Goal: Task Accomplishment & Management: Manage account settings

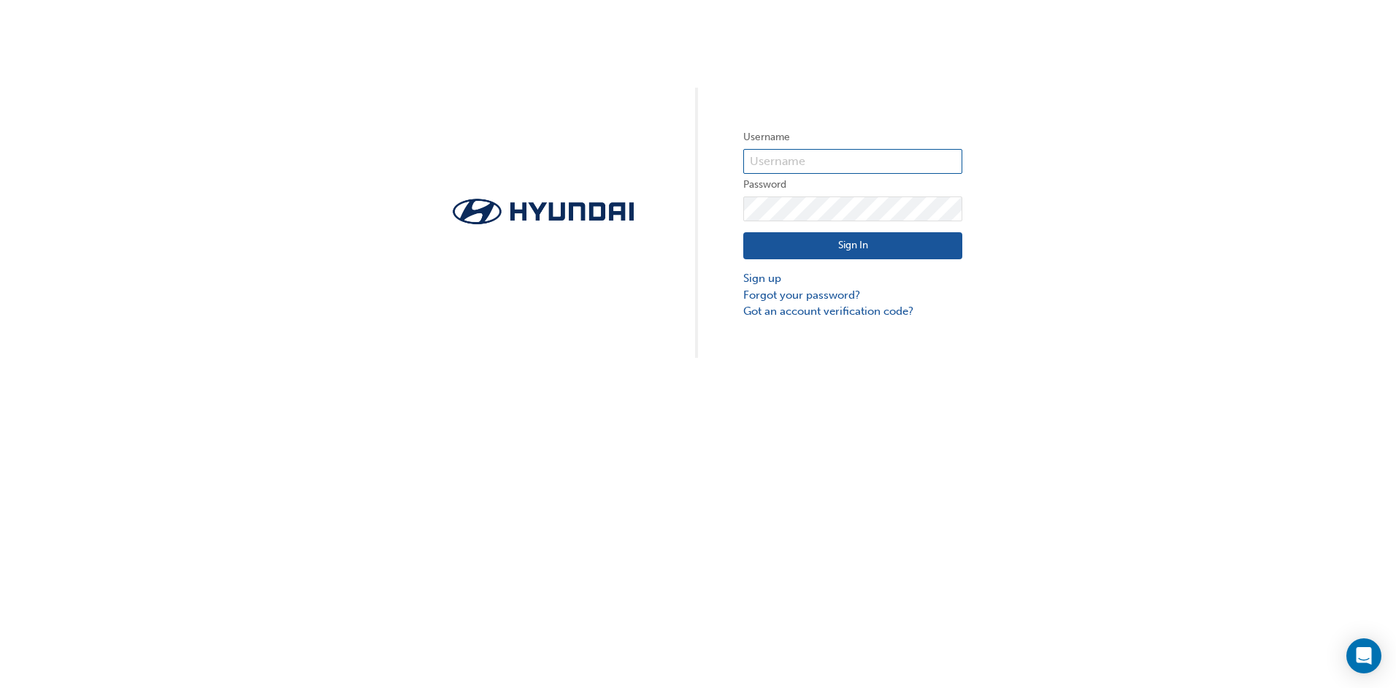
click at [790, 158] on input "text" at bounding box center [852, 161] width 219 height 25
type input "14431"
click button "Sign In" at bounding box center [852, 246] width 219 height 28
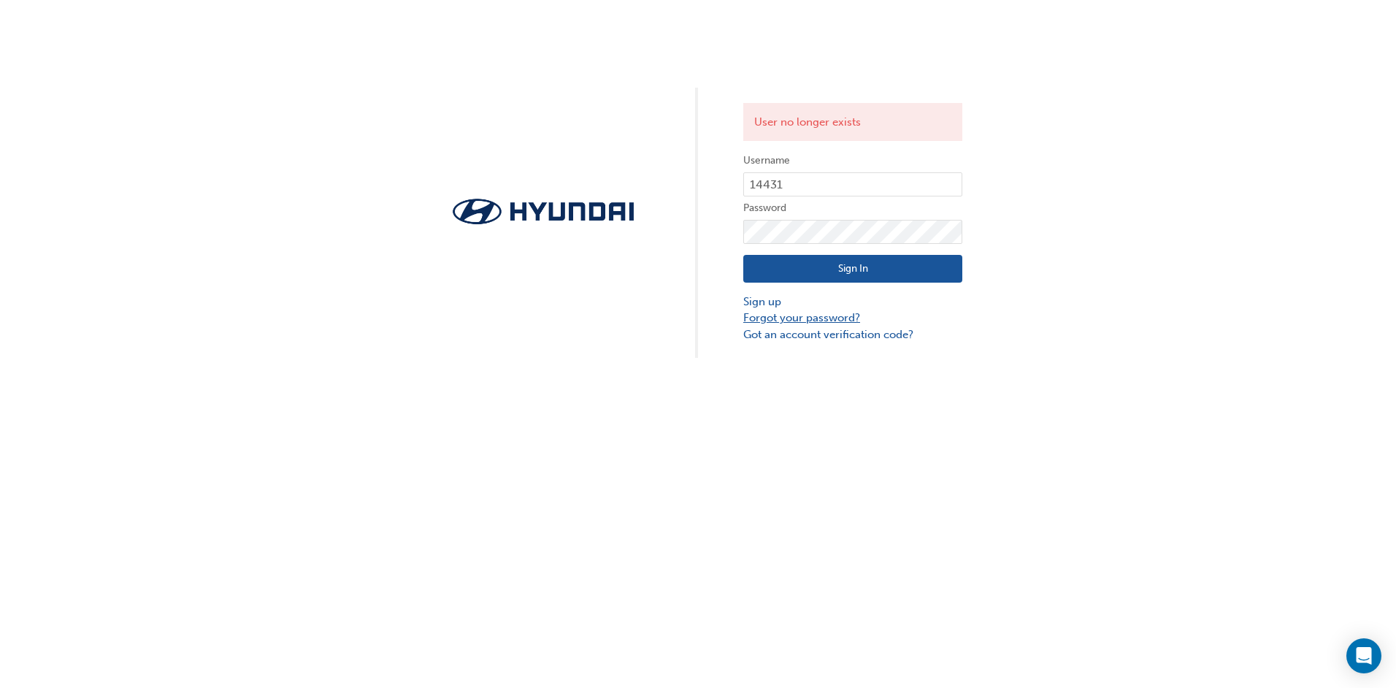
click at [804, 316] on link "Forgot your password?" at bounding box center [852, 317] width 219 height 17
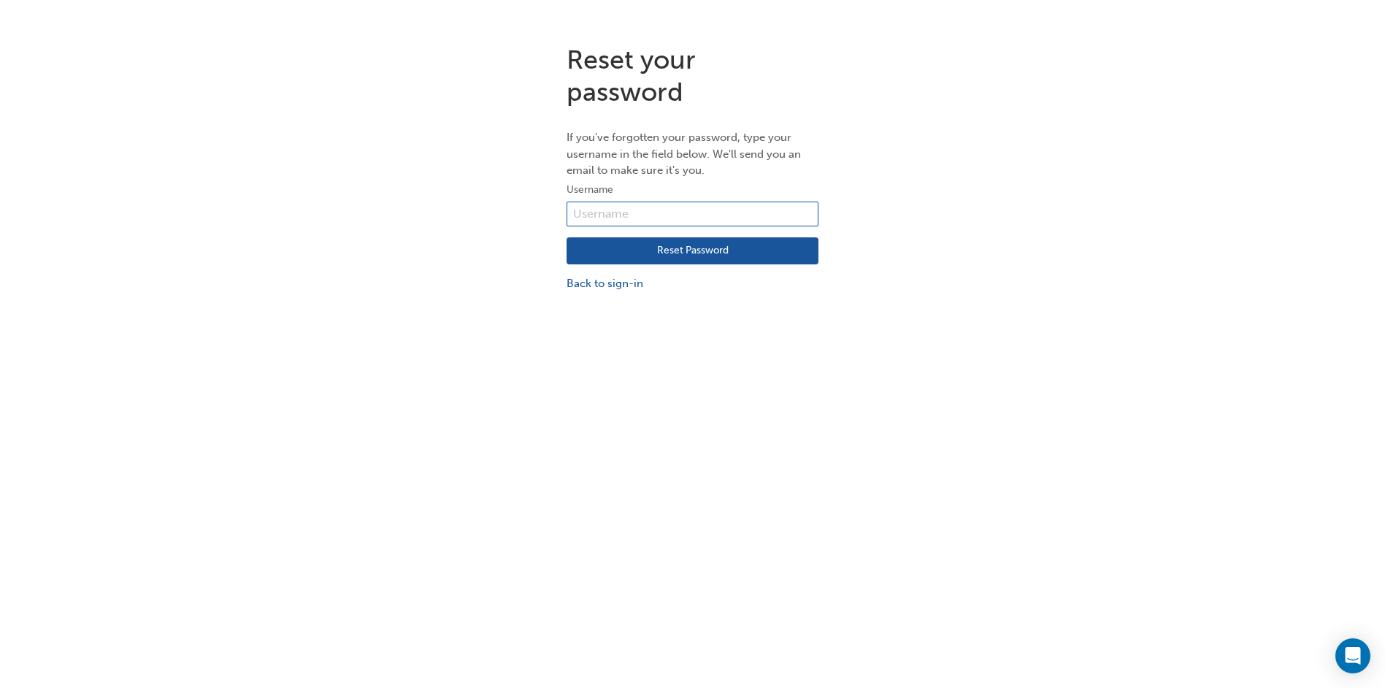
click at [691, 207] on input "text" at bounding box center [692, 213] width 252 height 25
type input "14431"
click button "Reset Password" at bounding box center [692, 251] width 252 height 28
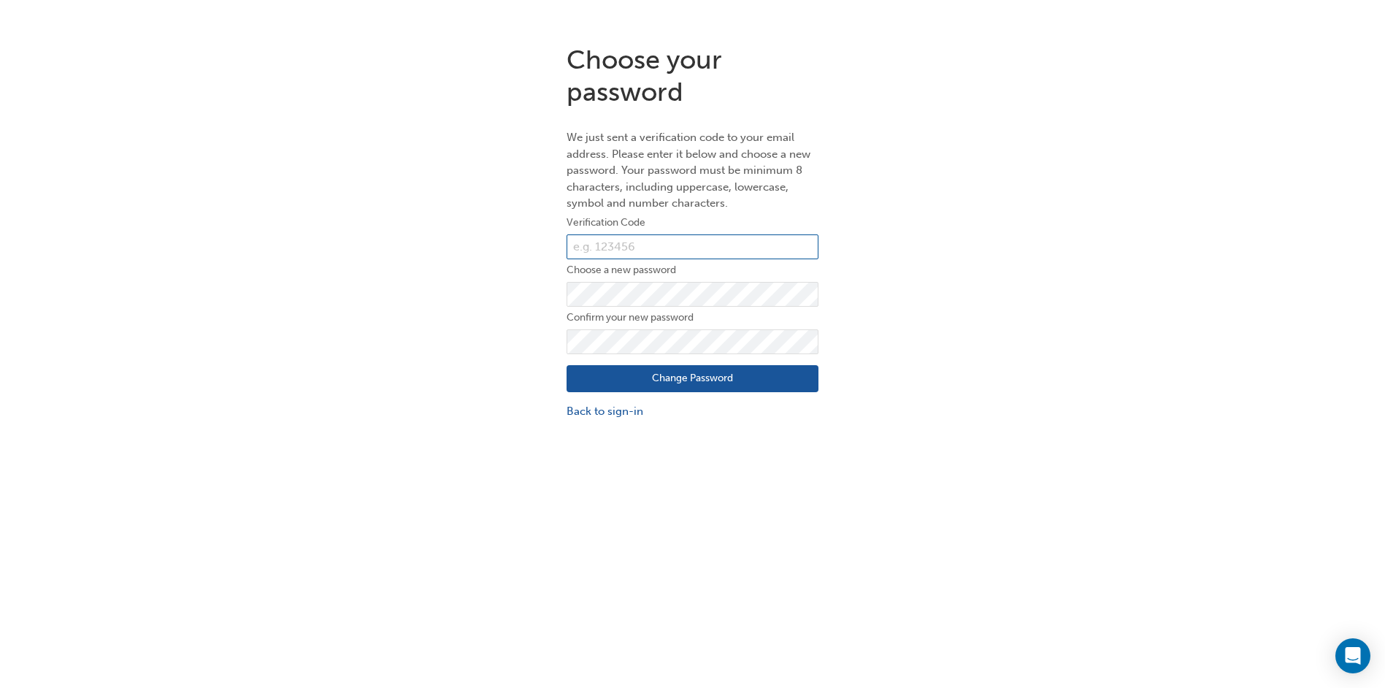
click at [628, 243] on input "text" at bounding box center [692, 246] width 252 height 25
click at [617, 243] on input "text" at bounding box center [692, 246] width 252 height 25
paste input "072284"
type input "072284"
click button "Change Password" at bounding box center [692, 379] width 252 height 28
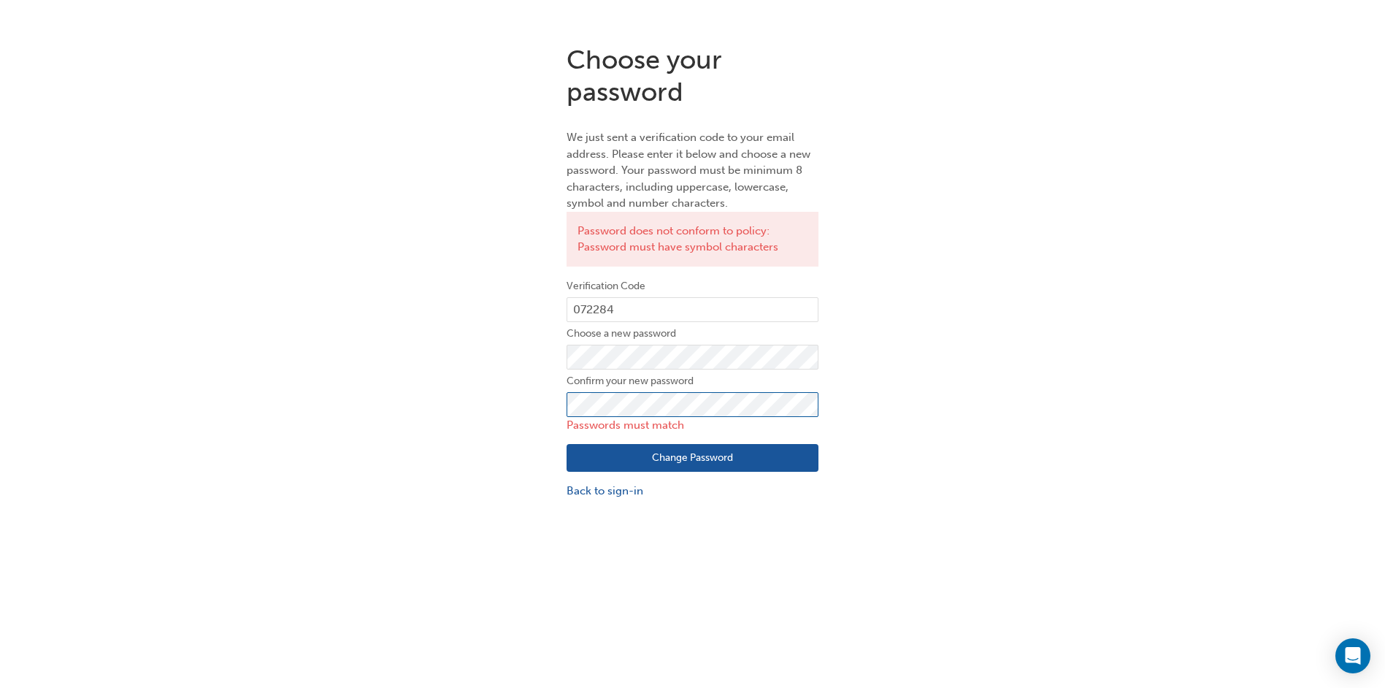
click at [565, 390] on div "Choose your password We just sent a verification code to your email address. Pl…" at bounding box center [692, 271] width 274 height 477
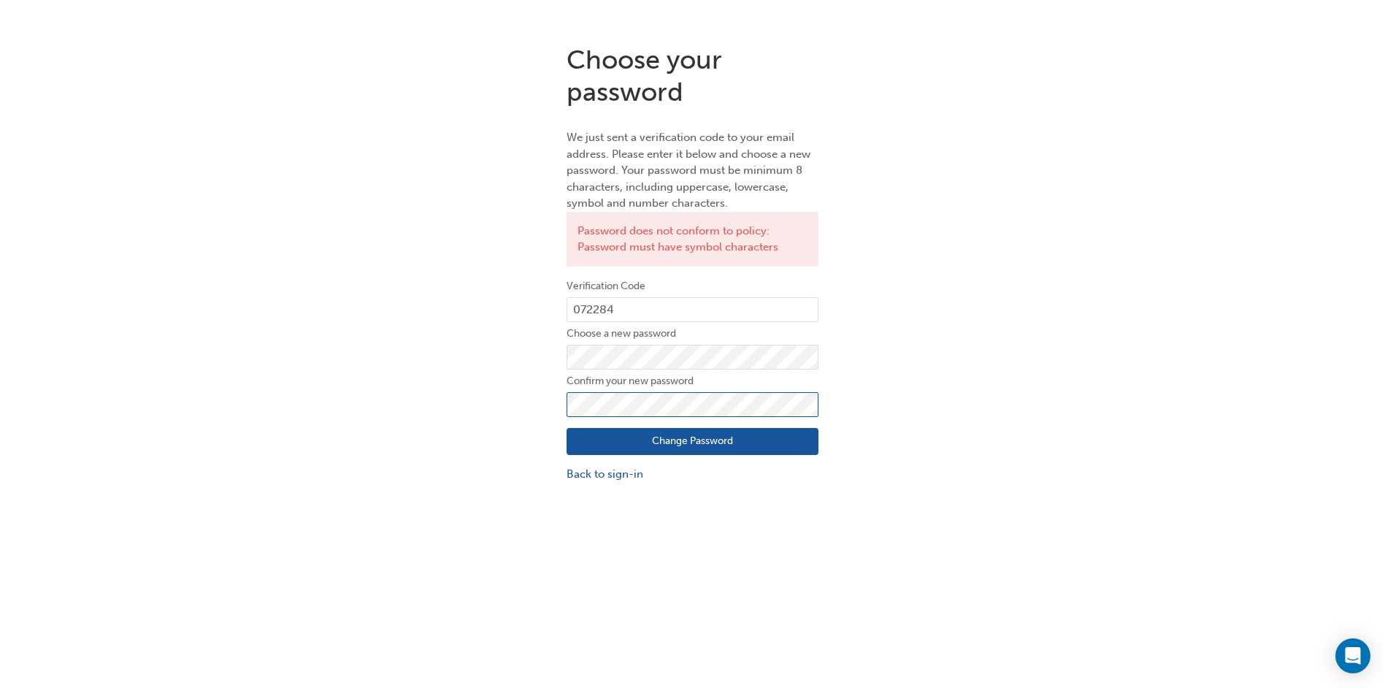
click button "Change Password" at bounding box center [692, 442] width 252 height 28
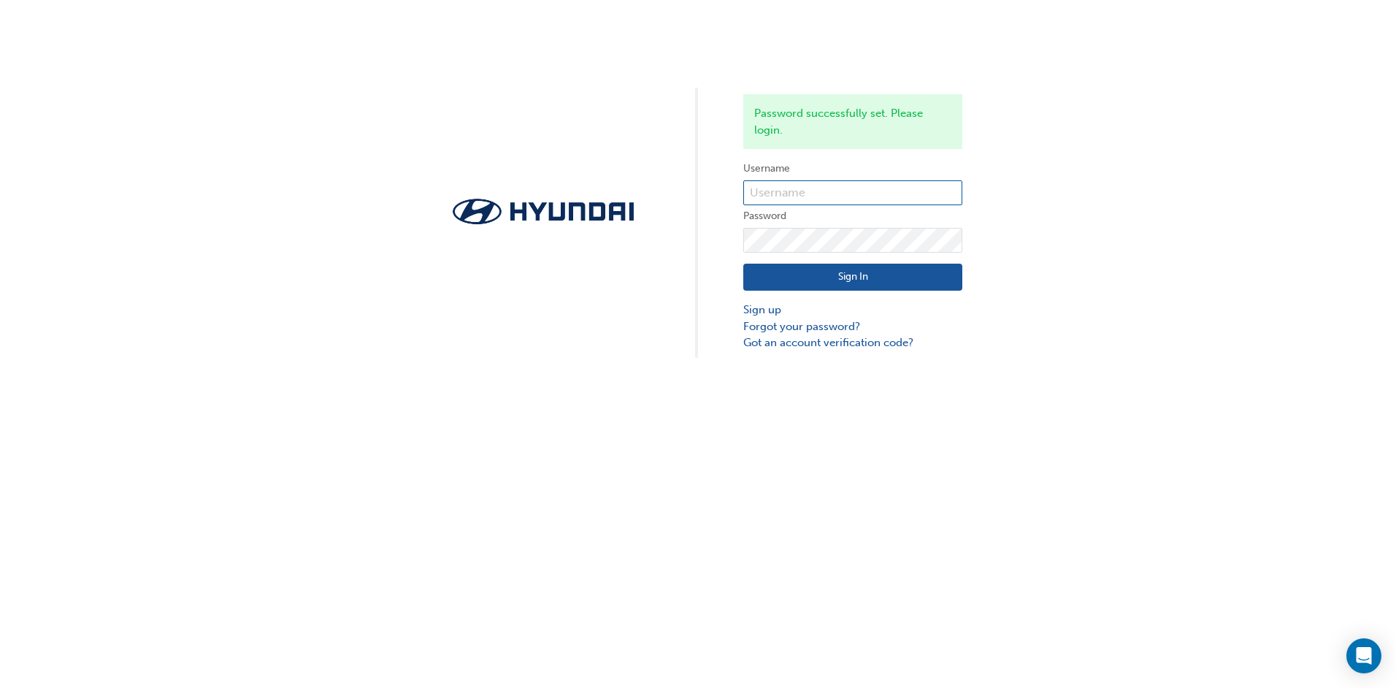
click at [791, 193] on input "text" at bounding box center [852, 192] width 219 height 25
type input "14431"
click button "Sign In" at bounding box center [852, 277] width 219 height 28
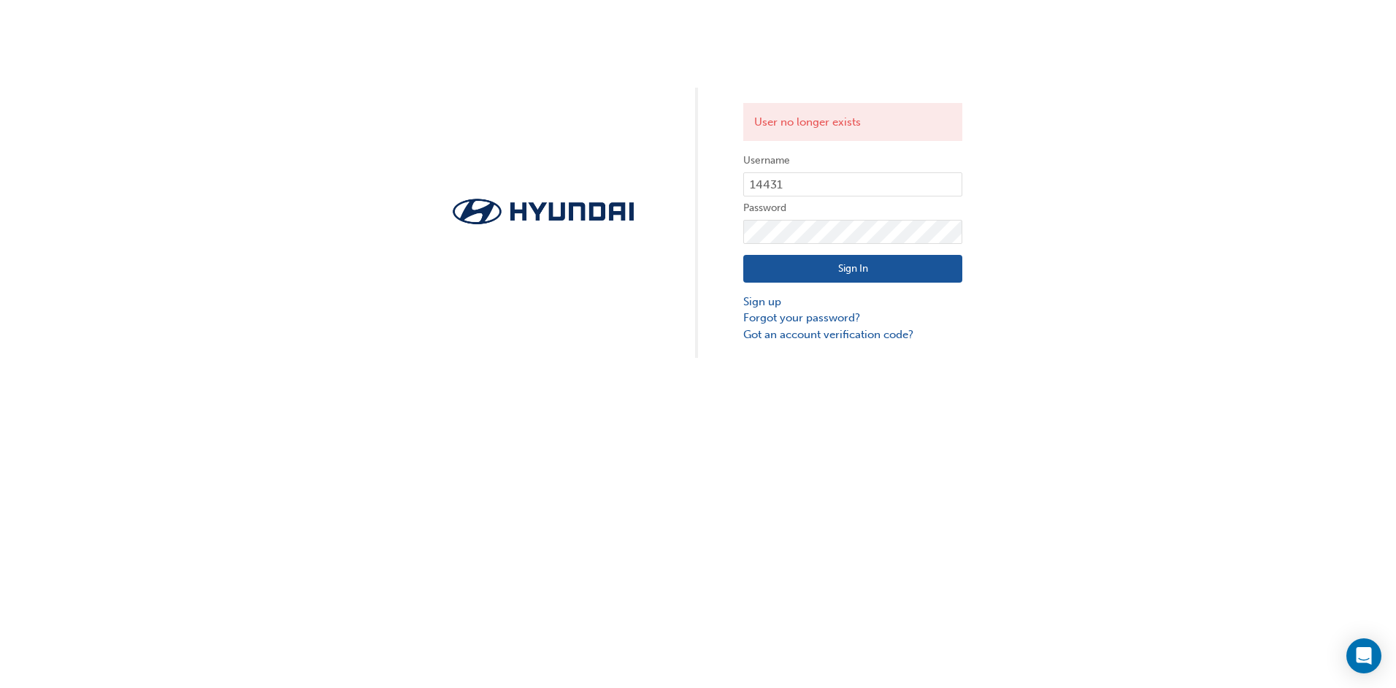
click at [798, 261] on button "Sign In" at bounding box center [852, 269] width 219 height 28
